Goal: Transaction & Acquisition: Subscribe to service/newsletter

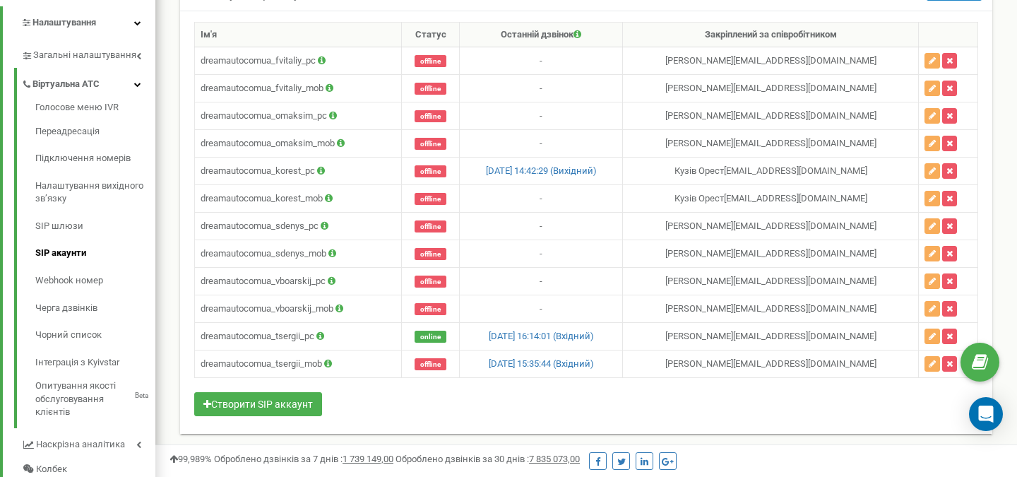
scroll to position [847, 862]
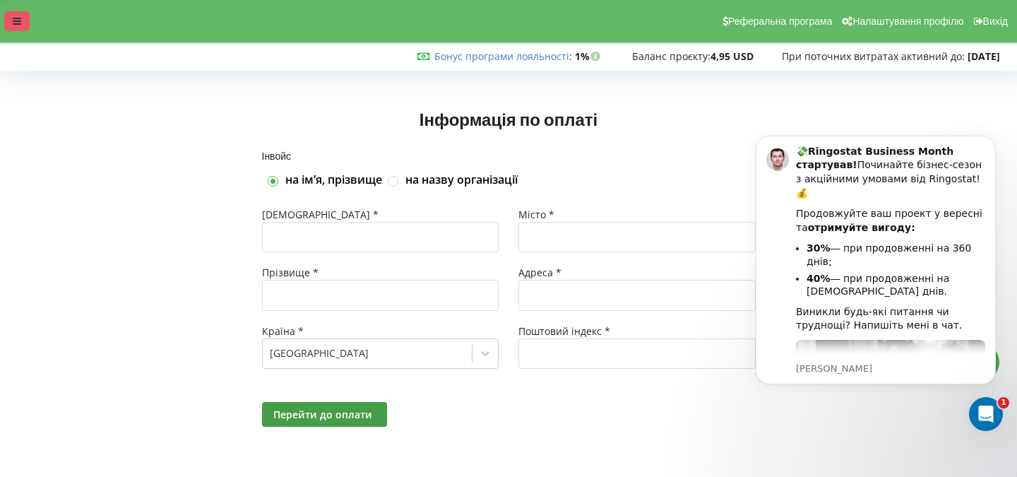
click at [19, 16] on icon at bounding box center [17, 21] width 8 height 10
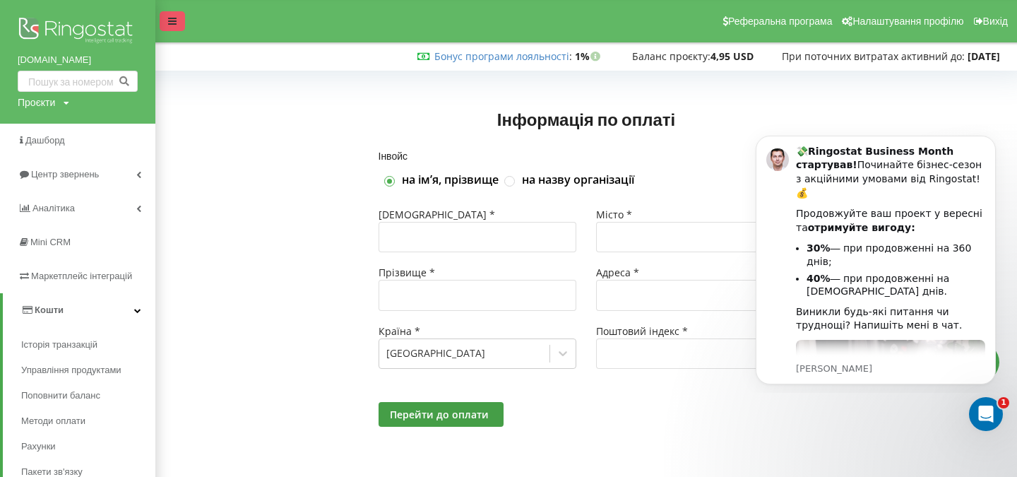
click at [168, 27] on div at bounding box center [172, 21] width 25 height 20
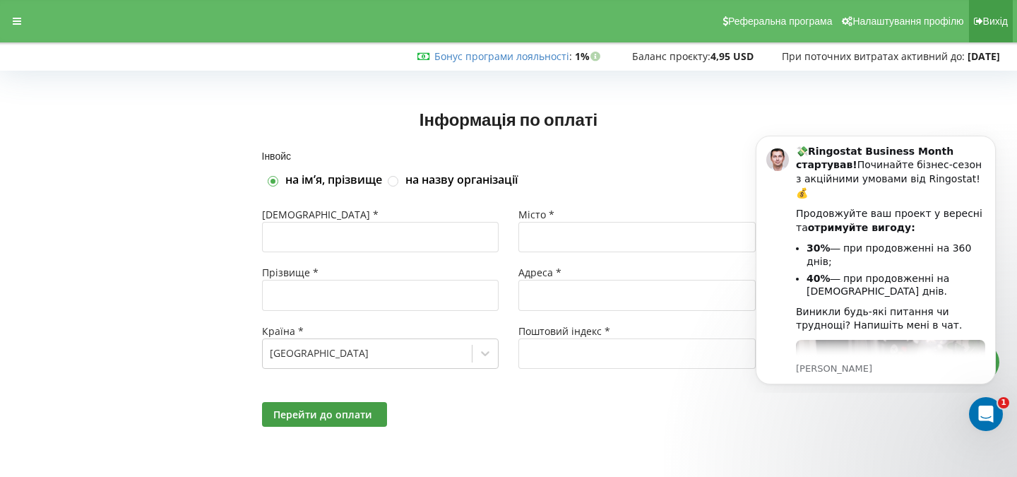
click at [996, 24] on span "Вихід" at bounding box center [995, 21] width 25 height 11
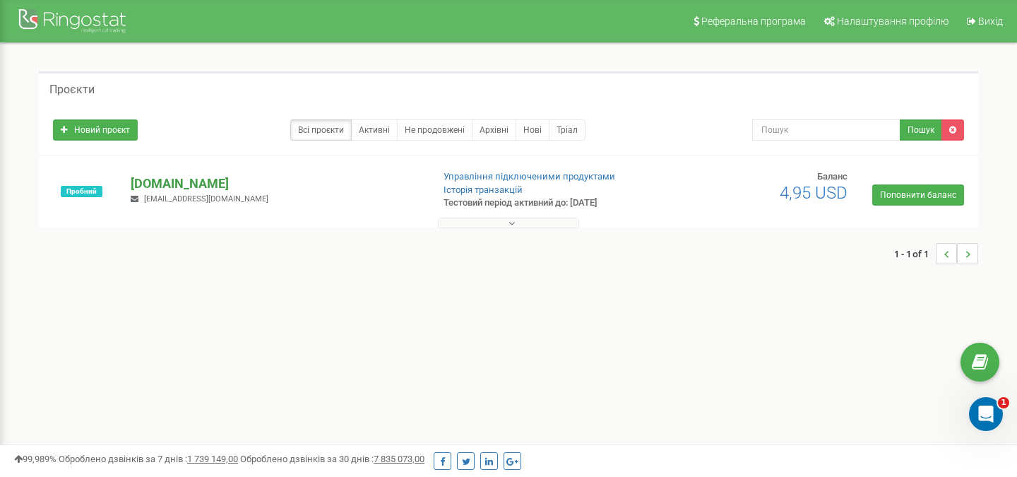
click at [219, 181] on p "[DOMAIN_NAME]" at bounding box center [276, 183] width 290 height 18
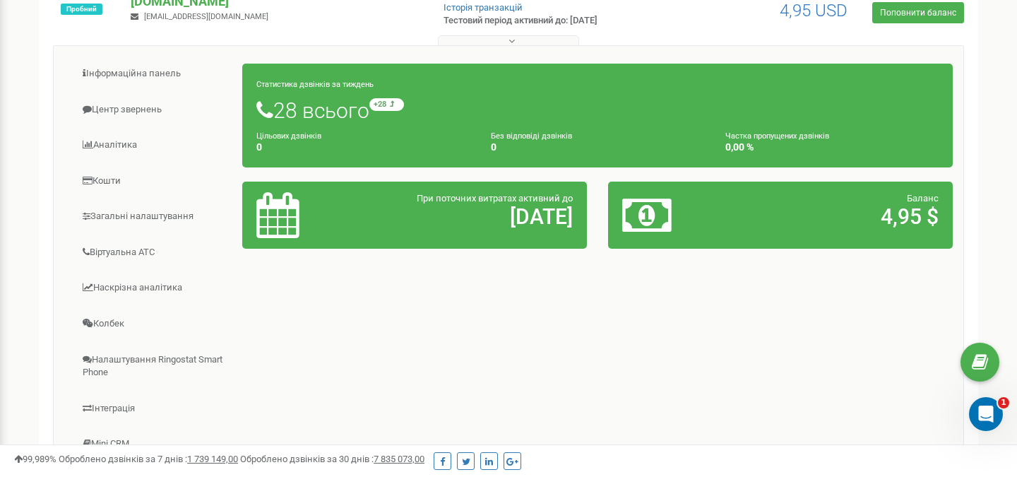
scroll to position [184, 0]
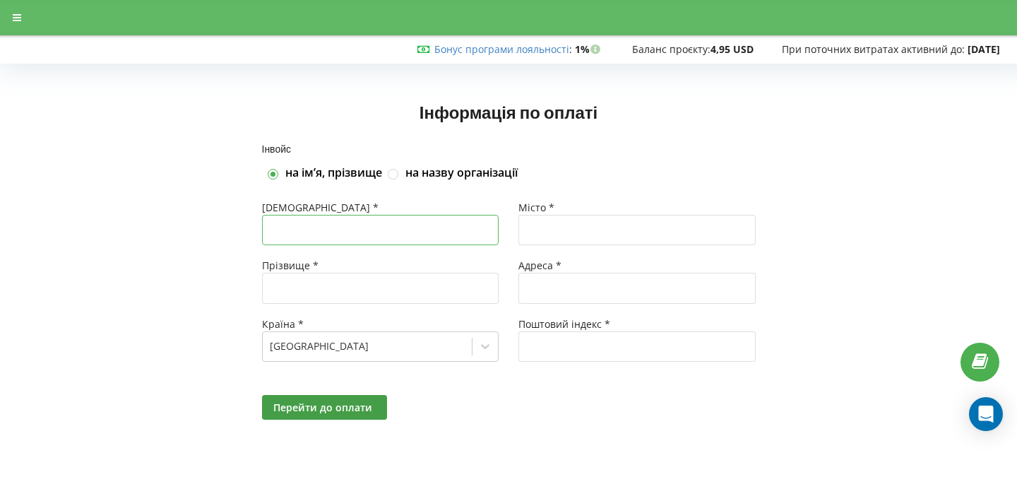
click at [350, 233] on input "text" at bounding box center [380, 230] width 237 height 30
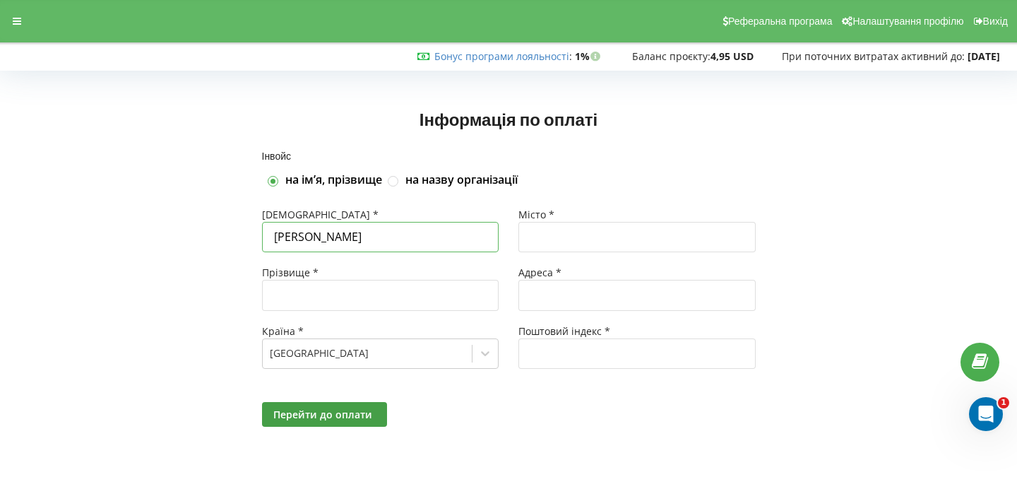
type input "[PERSON_NAME]"
click at [342, 295] on input "text" at bounding box center [380, 295] width 237 height 30
type input "Турчик"
click at [395, 175] on label at bounding box center [394, 175] width 12 height 0
click at [395, 184] on input "на назву організації" at bounding box center [394, 181] width 12 height 12
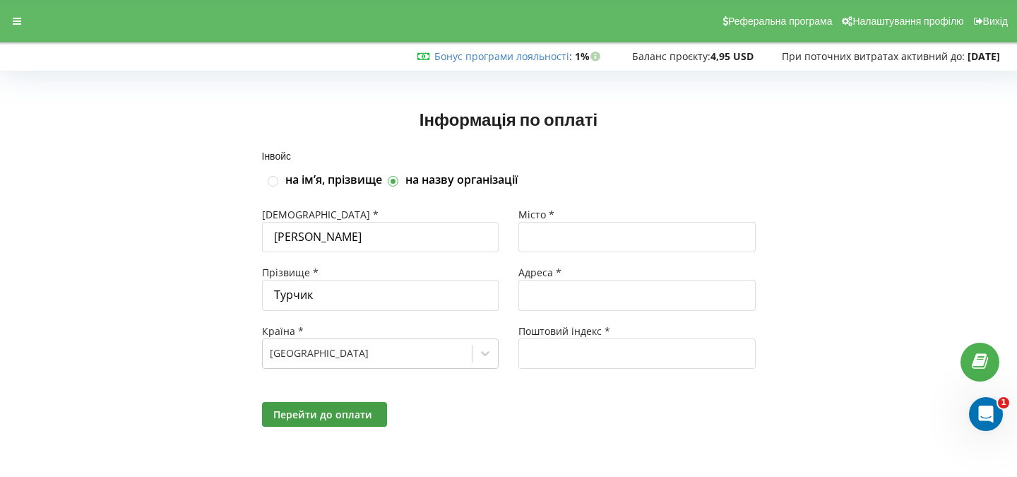
checkbox input "true"
checkbox input "false"
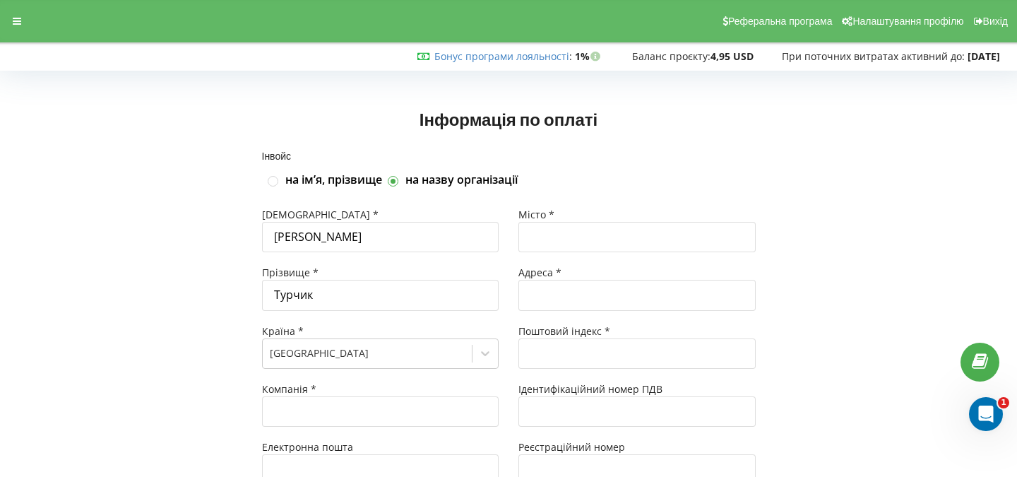
type input "+380"
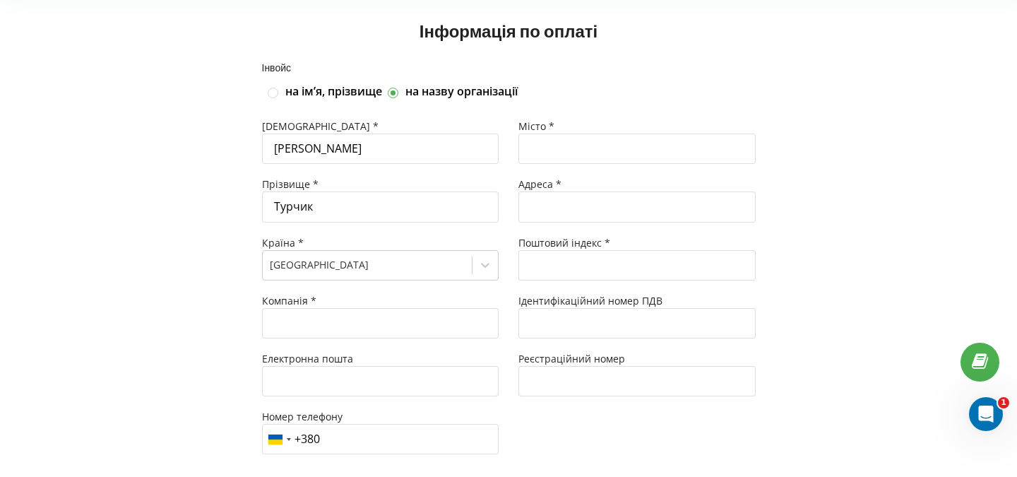
scroll to position [86, 0]
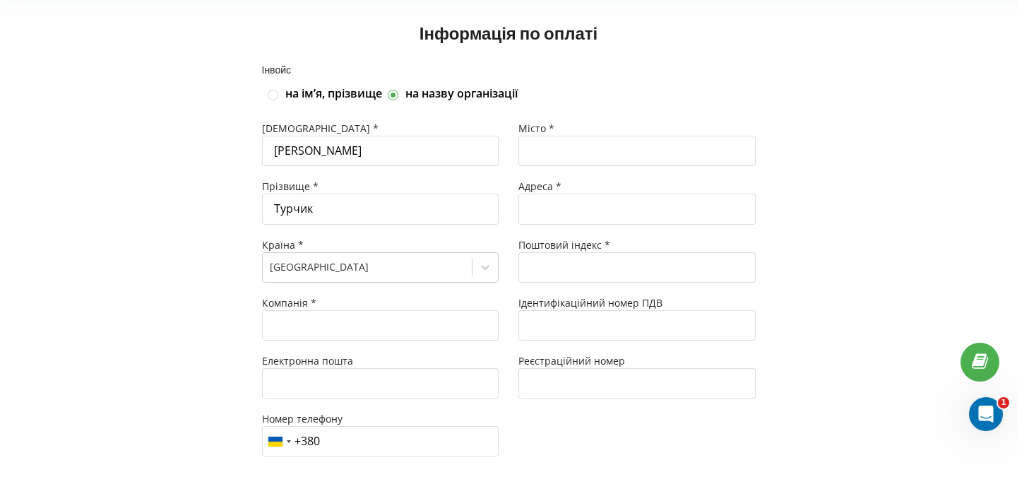
click at [319, 93] on label "на імʼя, прізвище" at bounding box center [333, 94] width 97 height 16
click at [280, 93] on input "на імʼя, прізвище" at bounding box center [274, 95] width 12 height 12
checkbox input "true"
checkbox input "false"
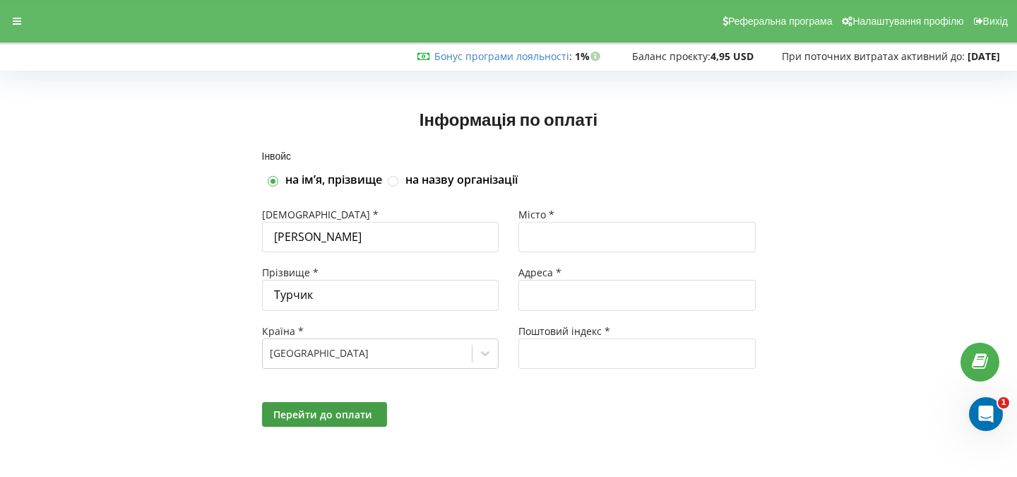
scroll to position [0, 0]
click at [544, 239] on input "text" at bounding box center [636, 237] width 237 height 30
type input "м.Тернопіль"
click at [600, 296] on input "text" at bounding box center [636, 295] width 237 height 30
type input "вул Гетьмана Мазепи 10"
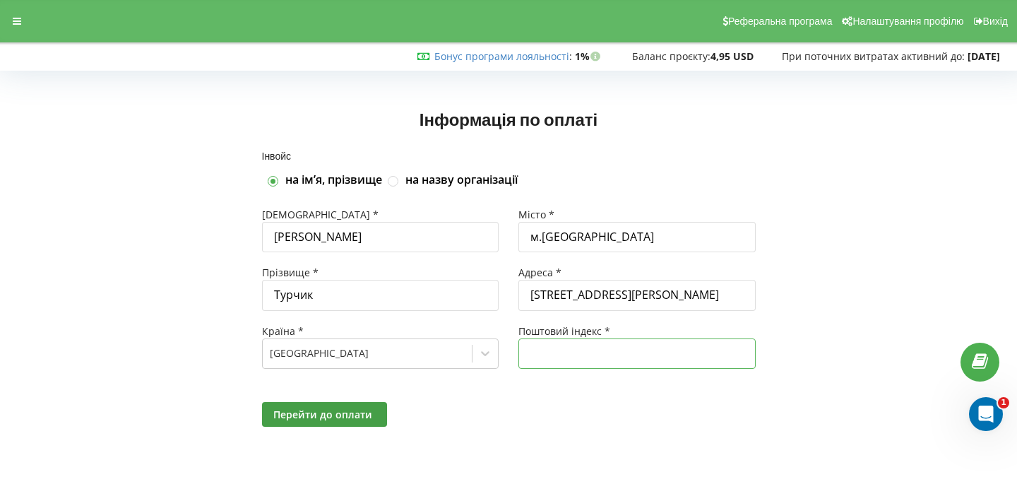
click at [555, 353] on input "text" at bounding box center [636, 353] width 237 height 30
type input "46001"
click at [313, 419] on span "Перейти до оплати" at bounding box center [322, 413] width 99 height 13
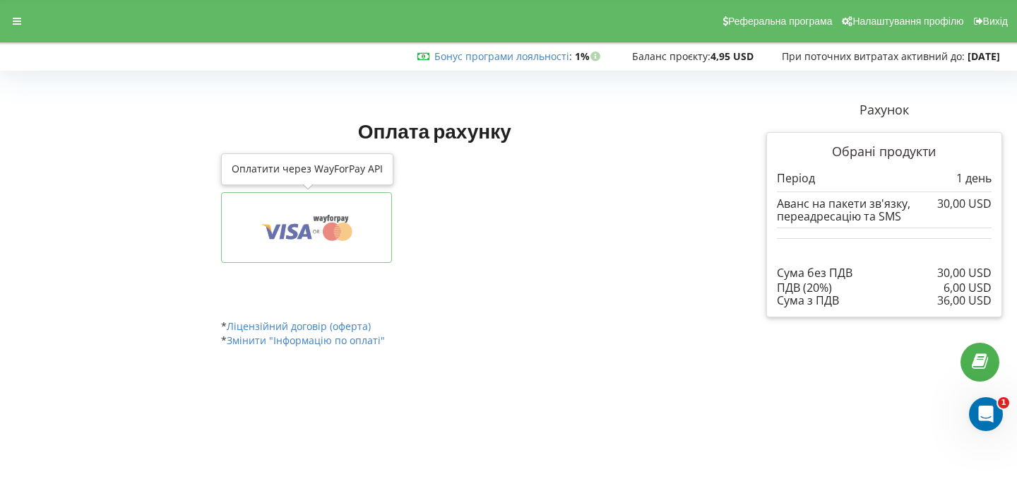
click at [326, 237] on icon at bounding box center [332, 231] width 18 height 18
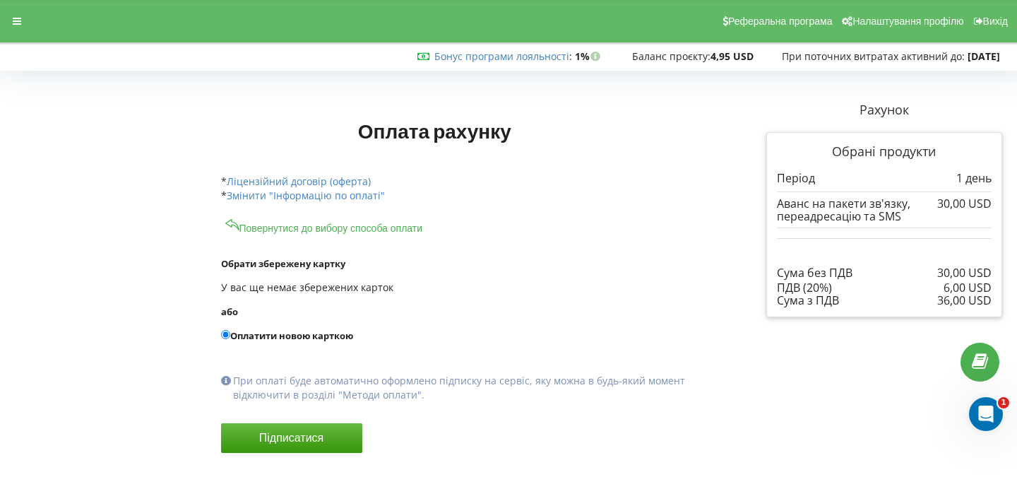
scroll to position [33, 0]
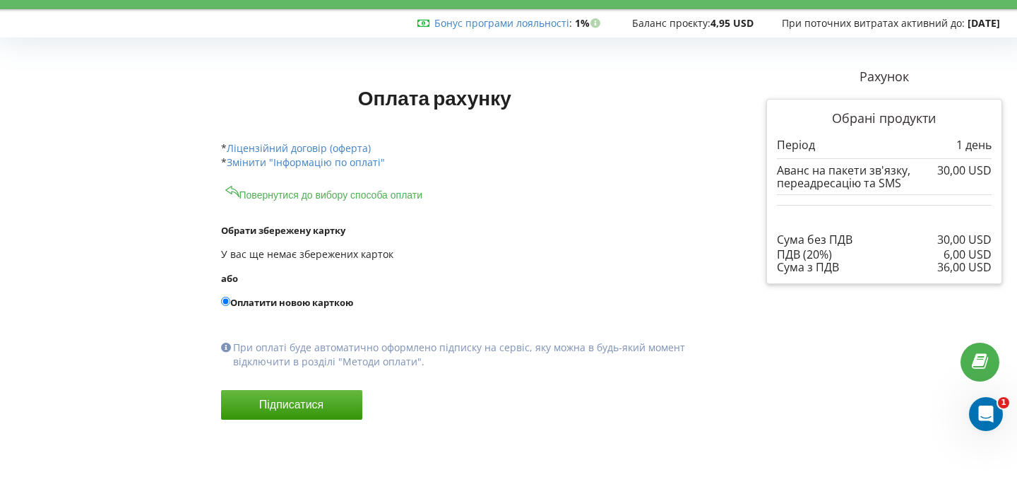
click at [517, 244] on form "Обрати збережену картку У вас ще немає збережених карток або Оплатити новою кар…" at bounding box center [467, 332] width 492 height 260
click at [314, 410] on button "Підписатися" at bounding box center [291, 405] width 141 height 30
